Goal: Task Accomplishment & Management: Complete application form

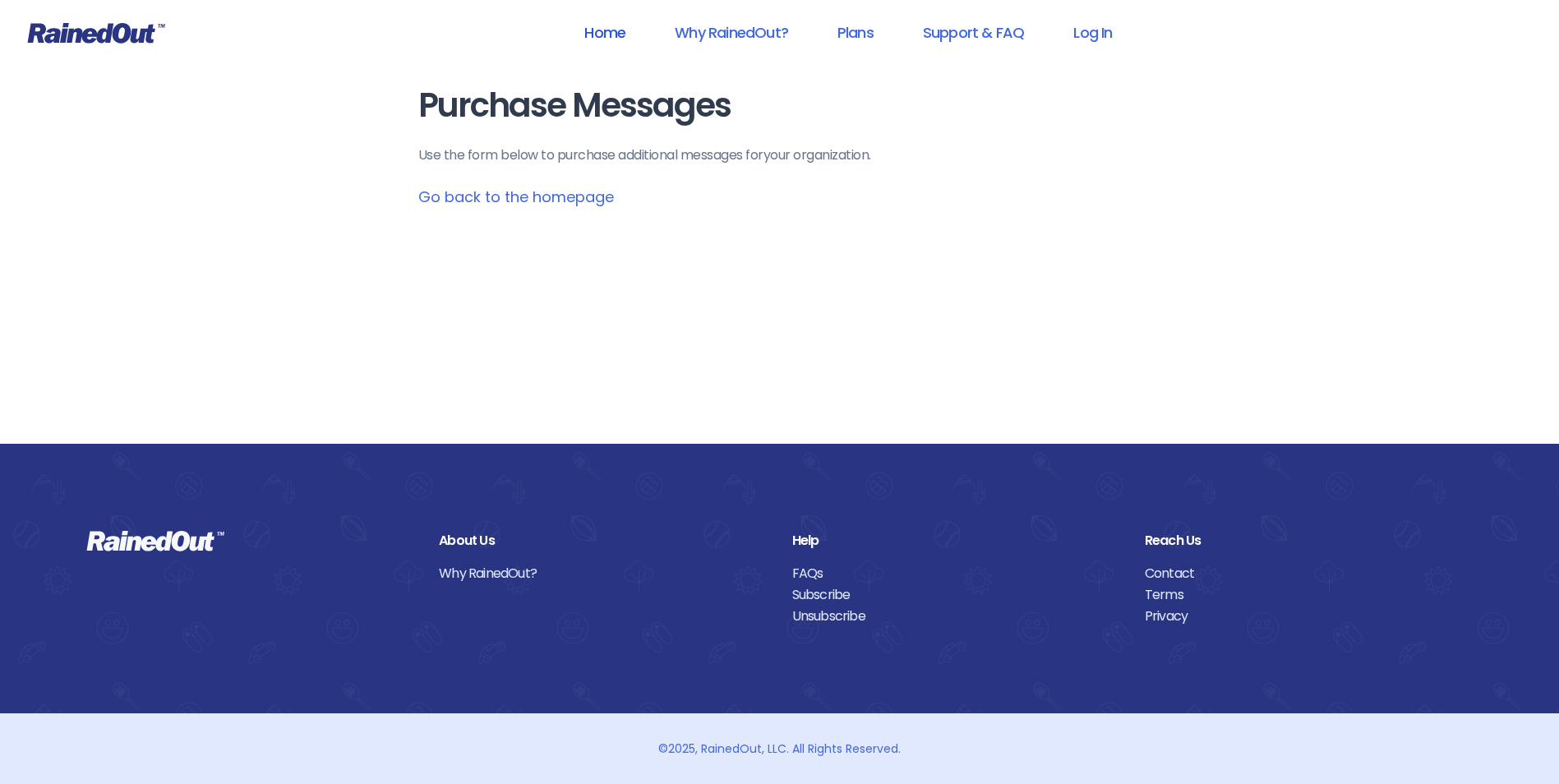
click at [592, 30] on link "Home" at bounding box center [605, 33] width 84 height 37
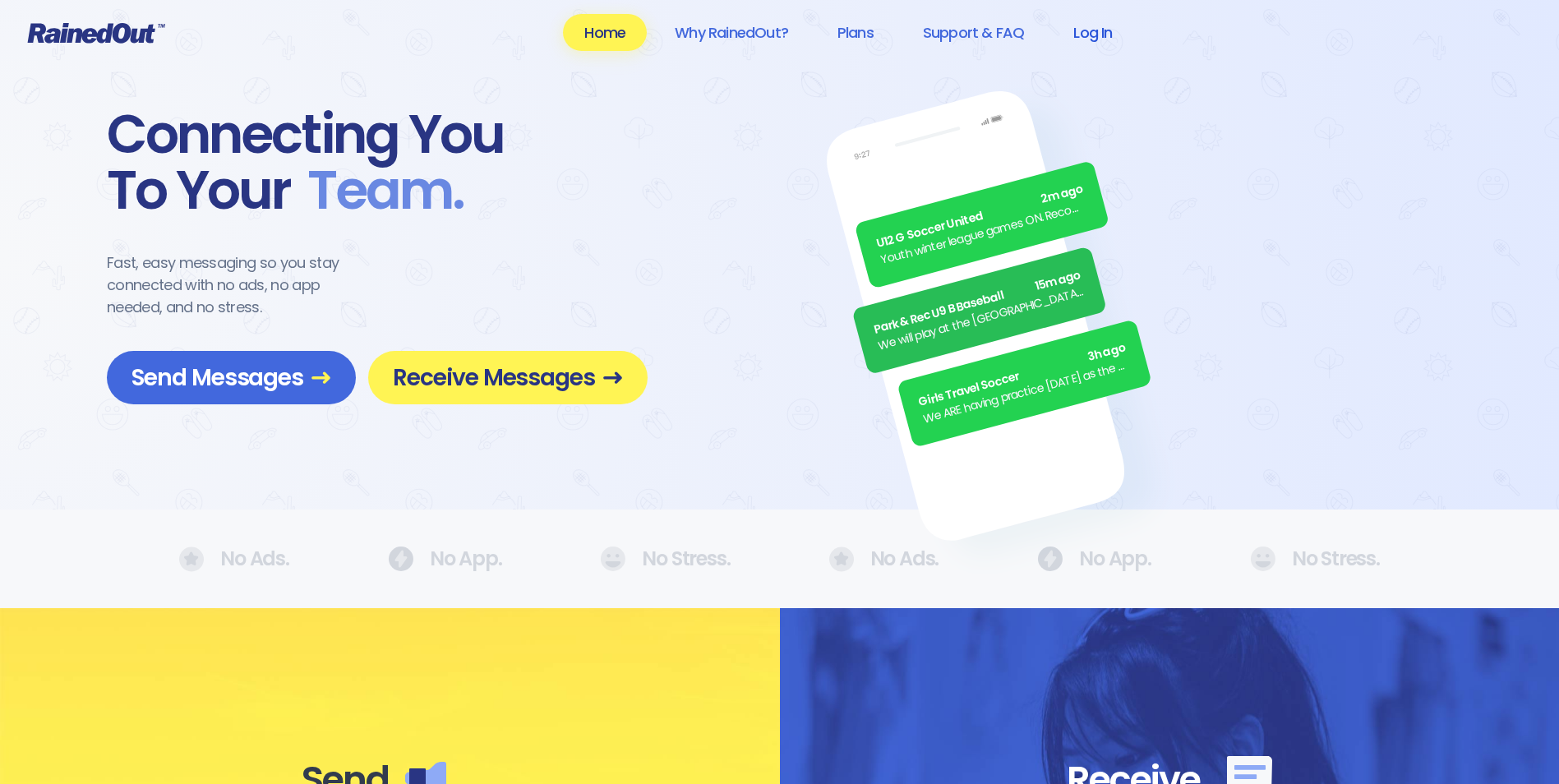
click at [1110, 32] on link "Log In" at bounding box center [1092, 33] width 81 height 37
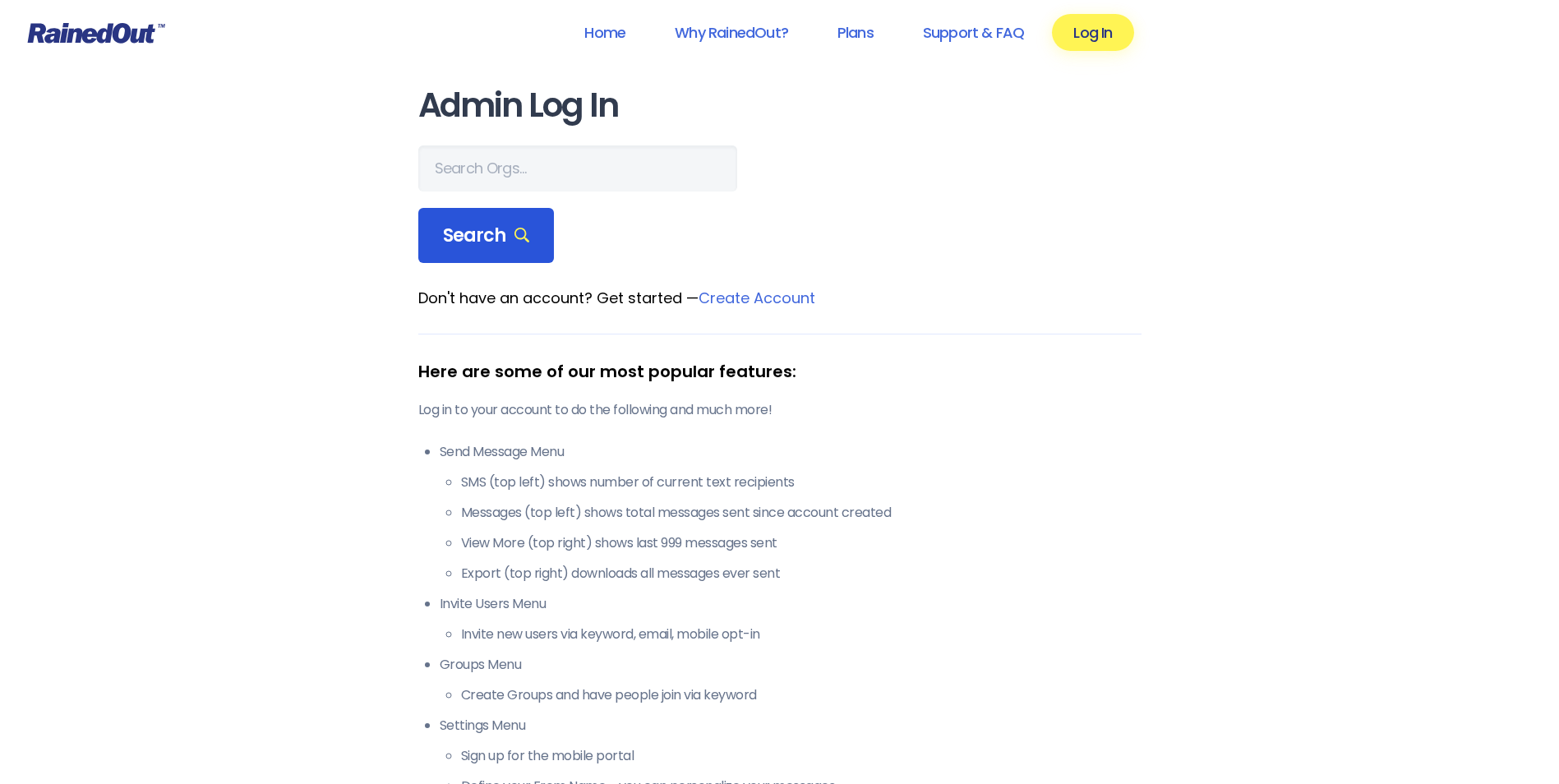
click at [495, 248] on div "Search" at bounding box center [486, 236] width 136 height 56
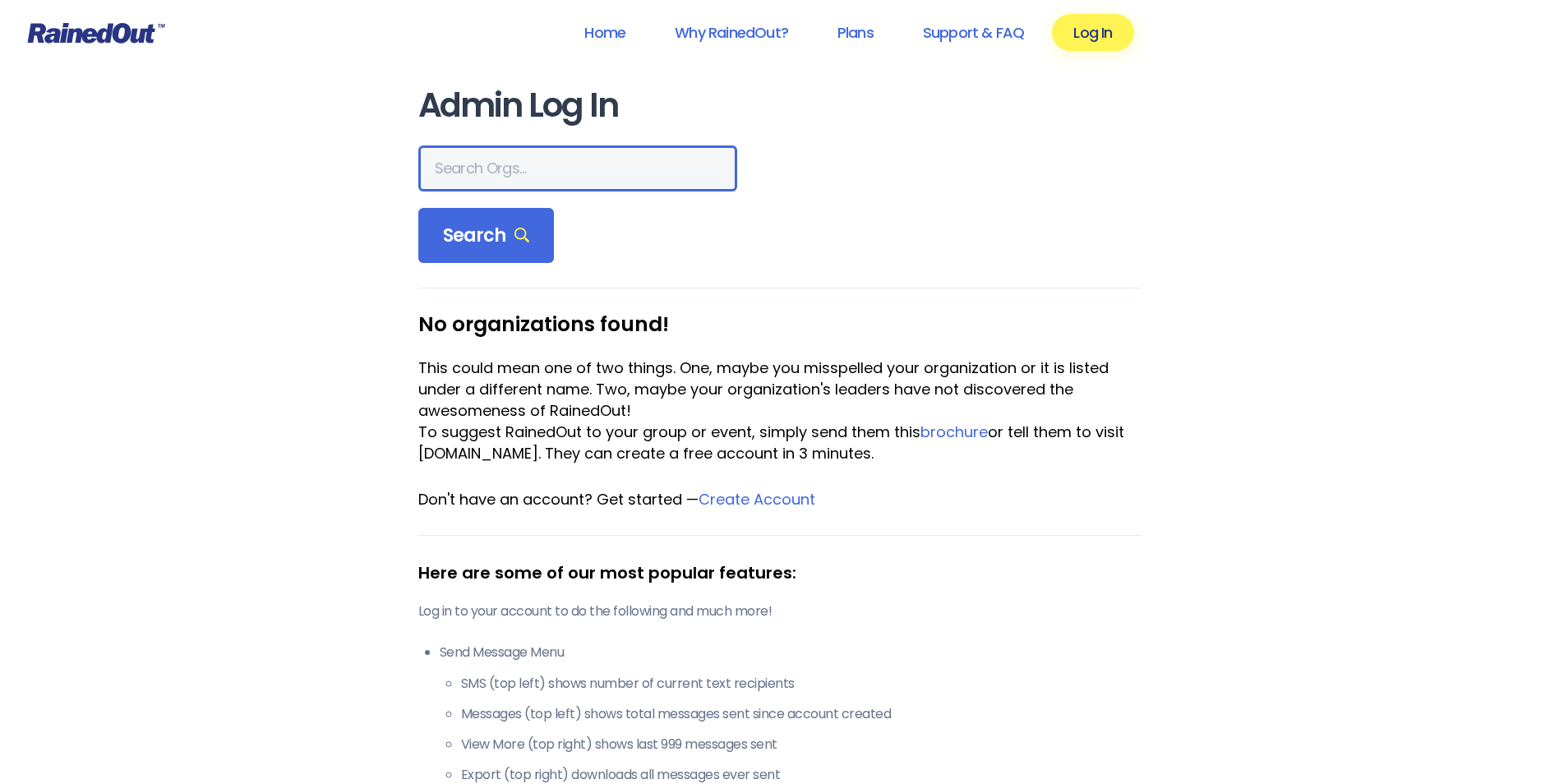
click at [515, 184] on input "text" at bounding box center [577, 168] width 318 height 46
type input "Poway"
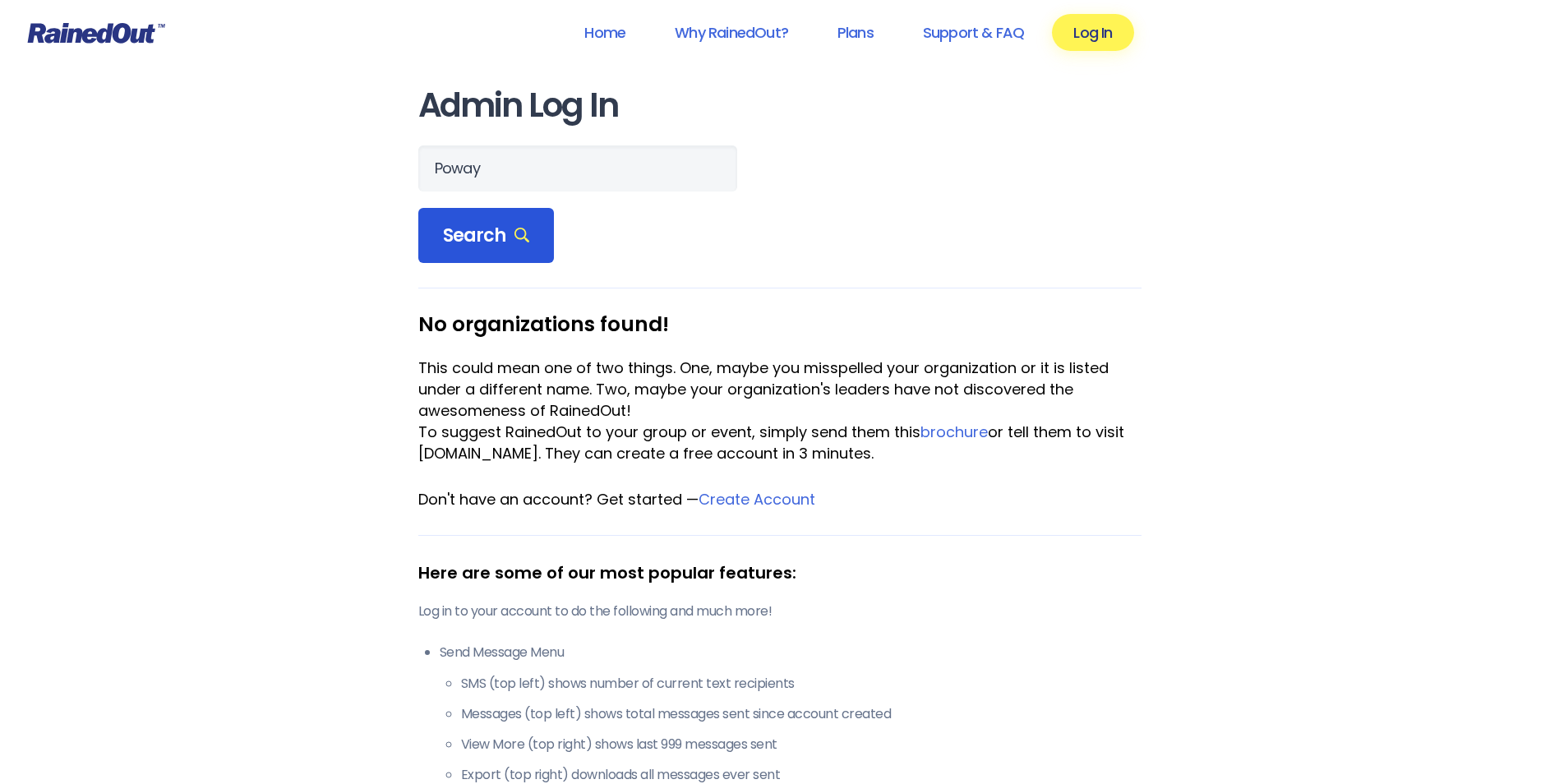
click at [504, 255] on div "Search" at bounding box center [486, 236] width 136 height 56
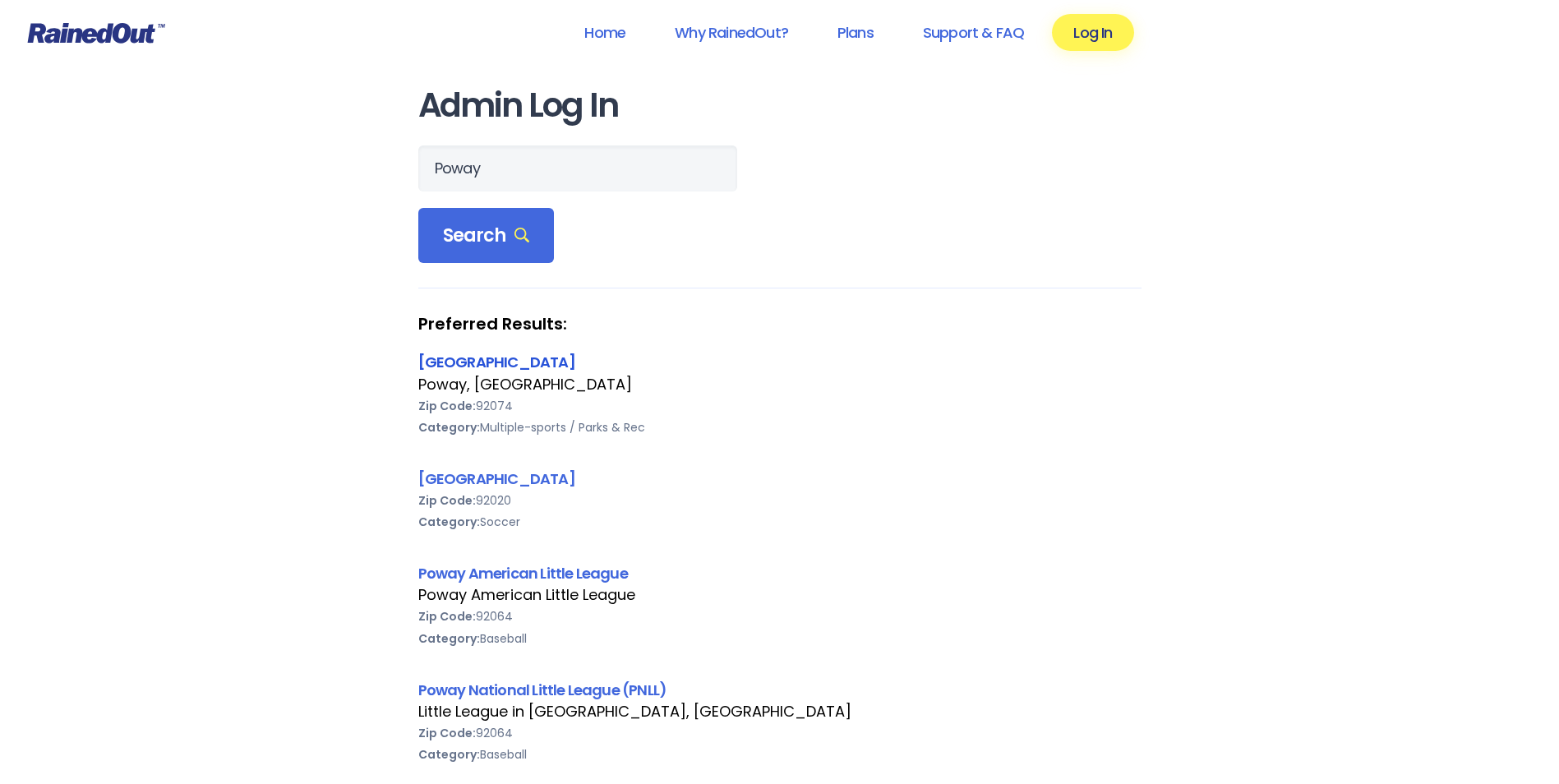
click at [484, 369] on link "[GEOGRAPHIC_DATA]" at bounding box center [497, 362] width 157 height 21
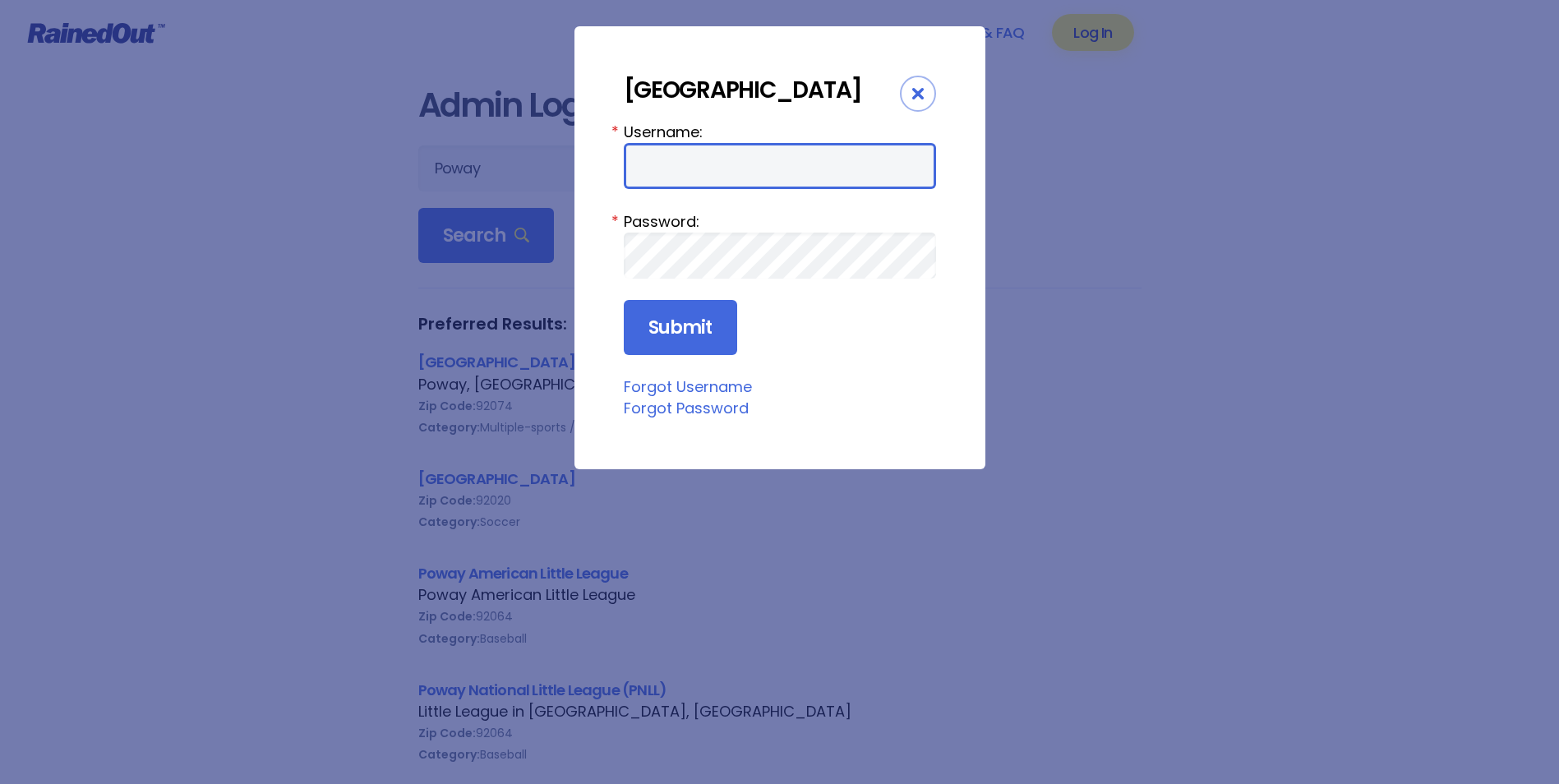
type input "cpark"
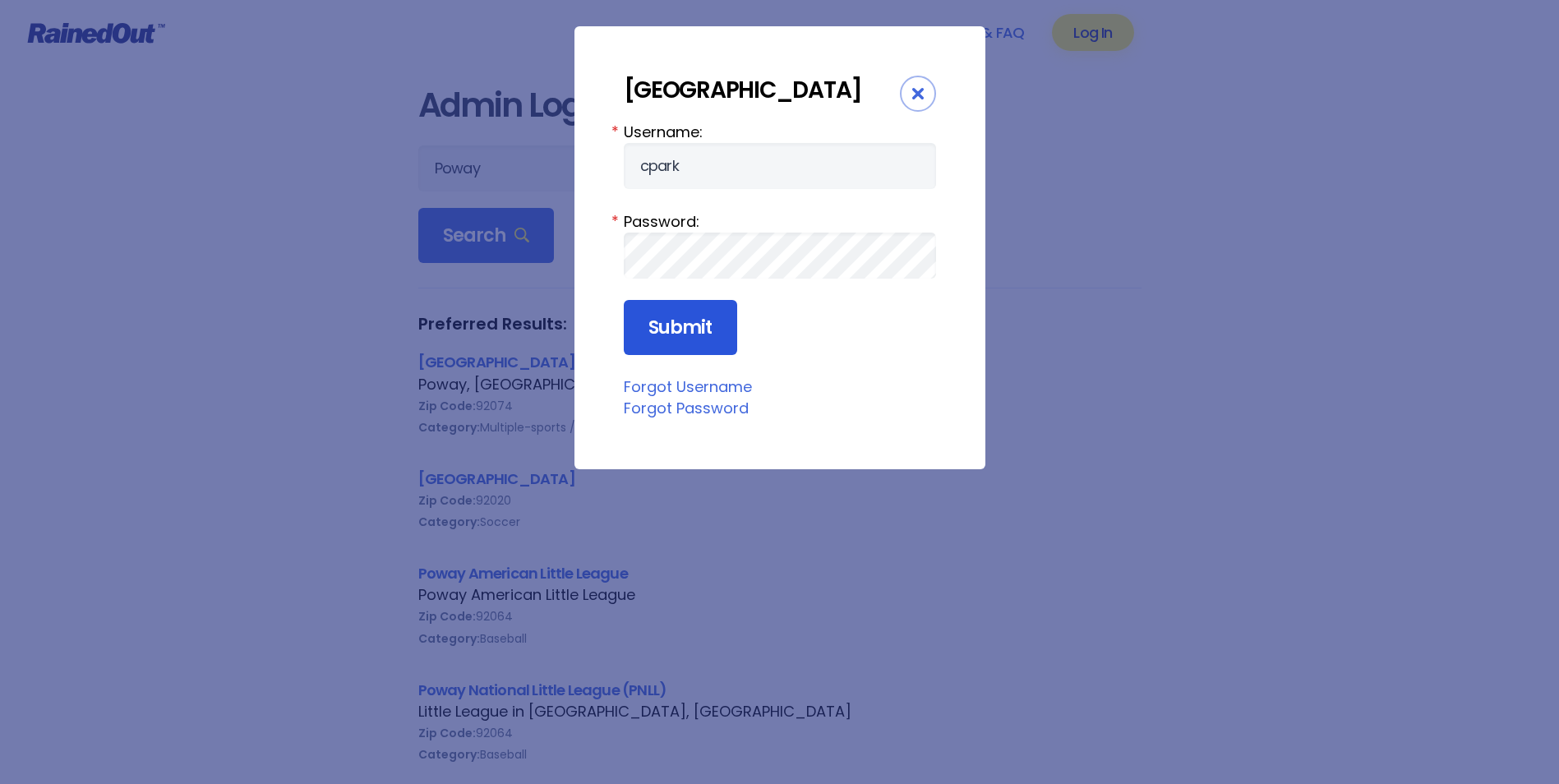
click at [710, 326] on input "Submit" at bounding box center [680, 328] width 113 height 56
